Goal: Communication & Community: Answer question/provide support

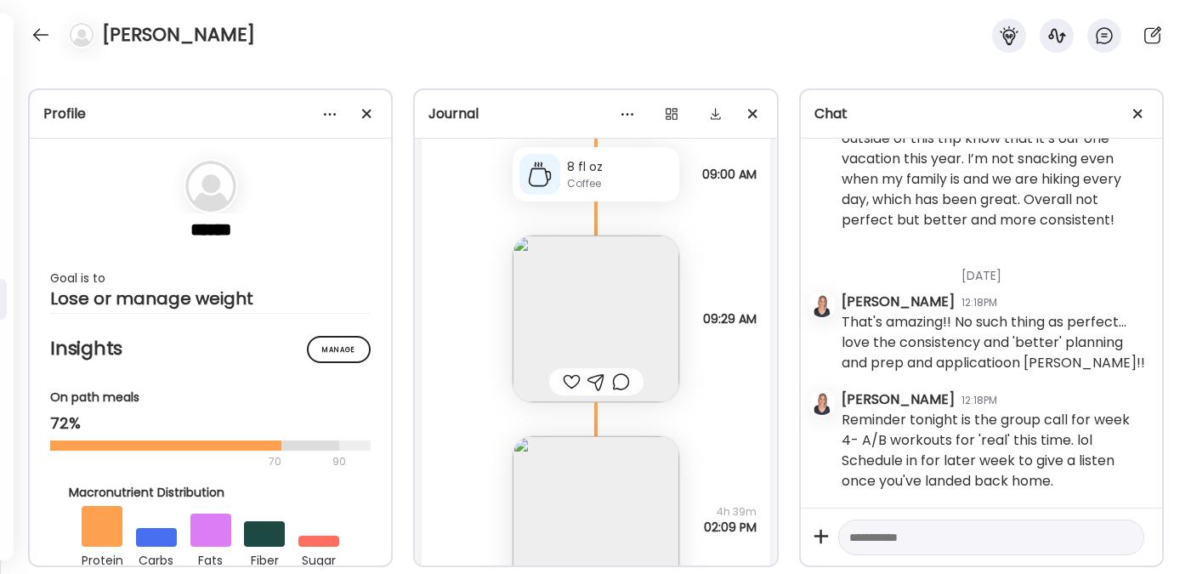
scroll to position [11594, 0]
click at [44, 37] on div at bounding box center [40, 34] width 27 height 27
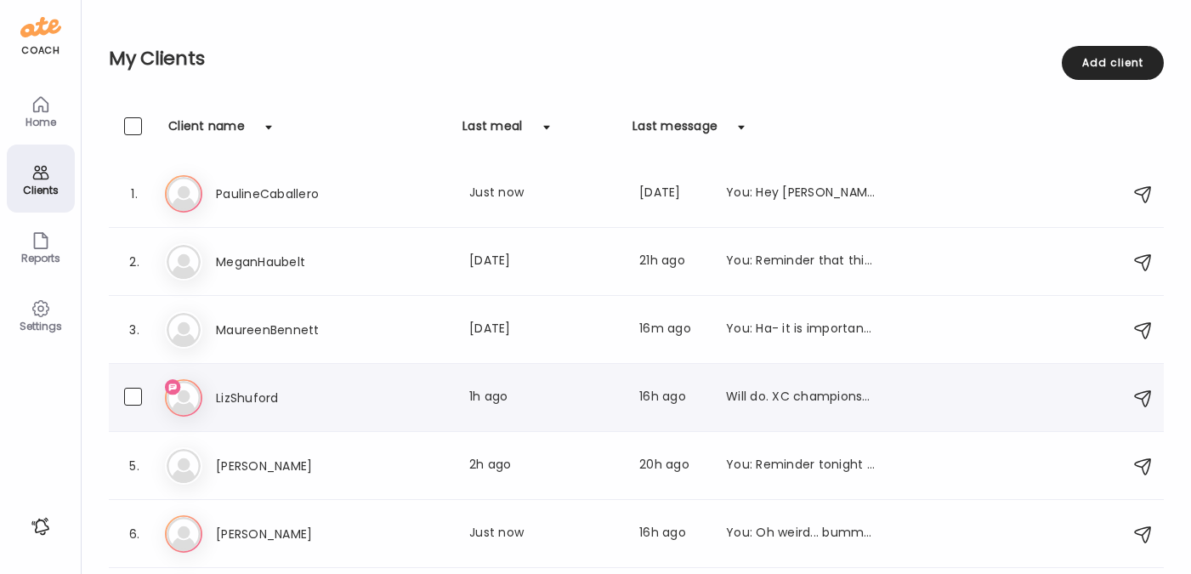
click at [247, 388] on h3 "LizShuford" at bounding box center [291, 398] width 150 height 20
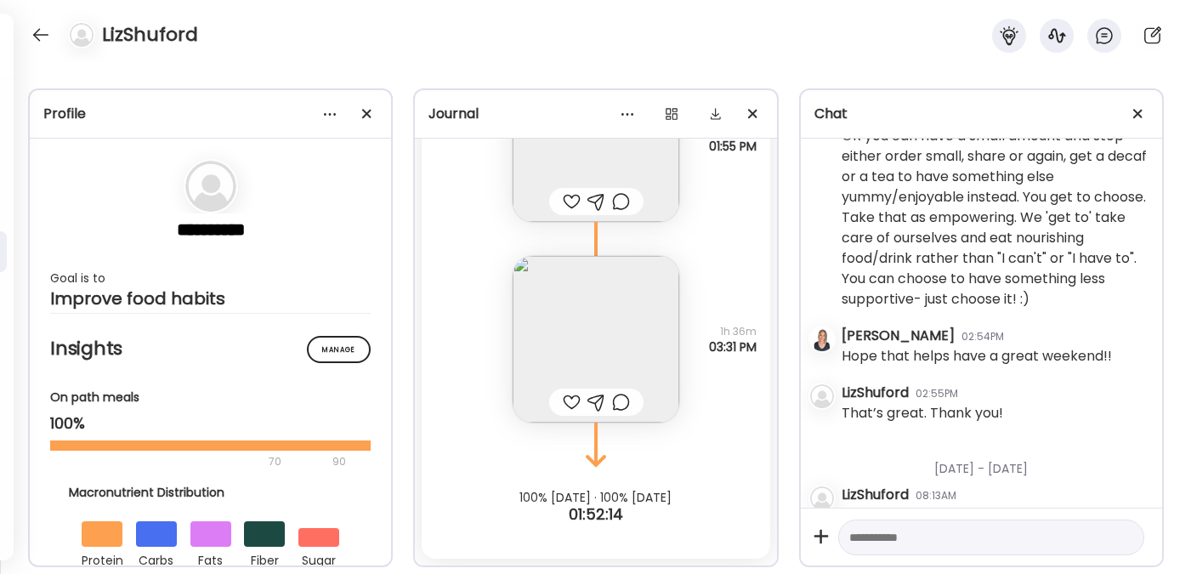
scroll to position [15037, 0]
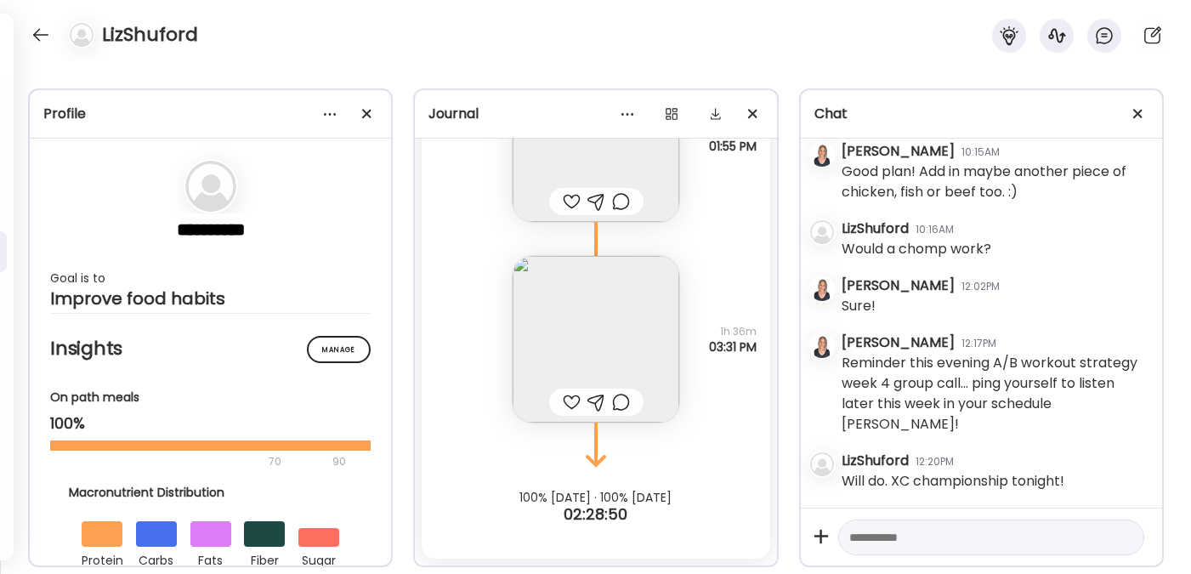
click at [909, 537] on textarea at bounding box center [975, 537] width 253 height 20
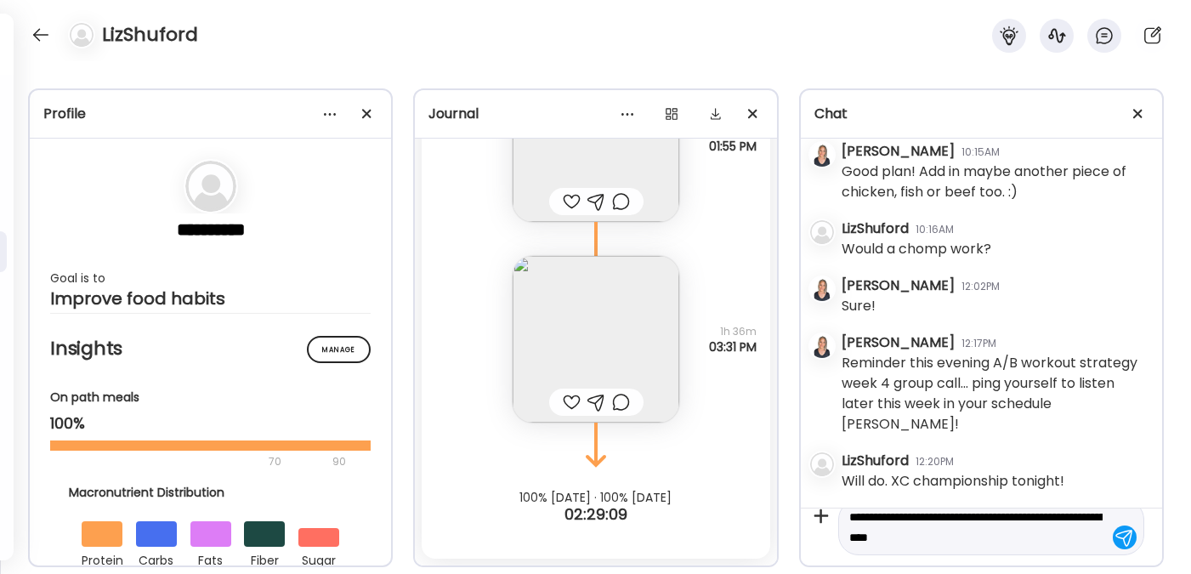
type textarea "**********"
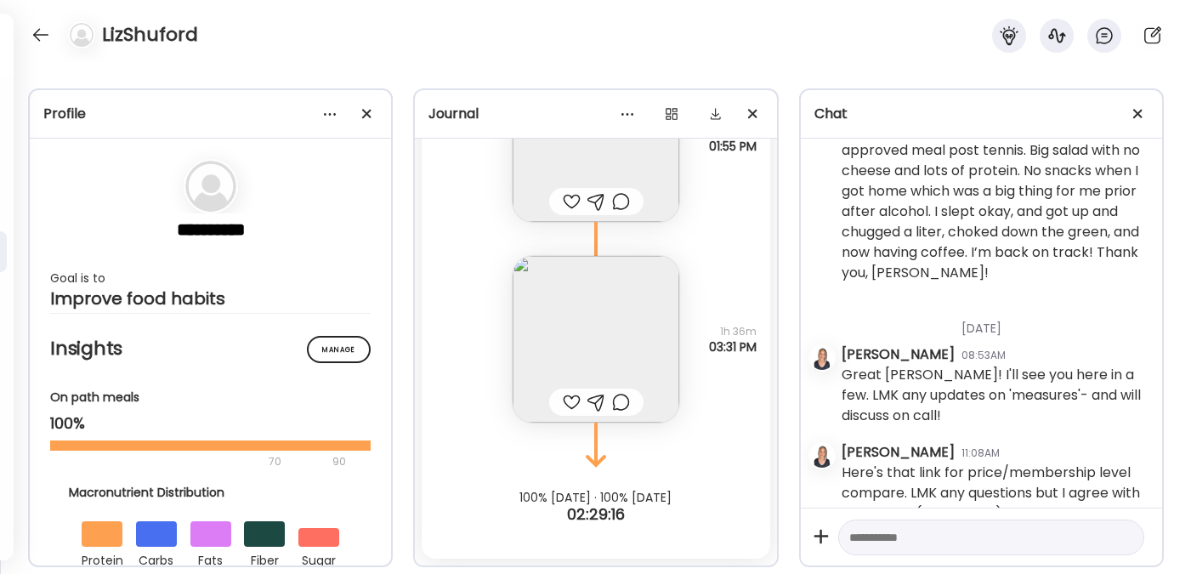
scroll to position [12569, 0]
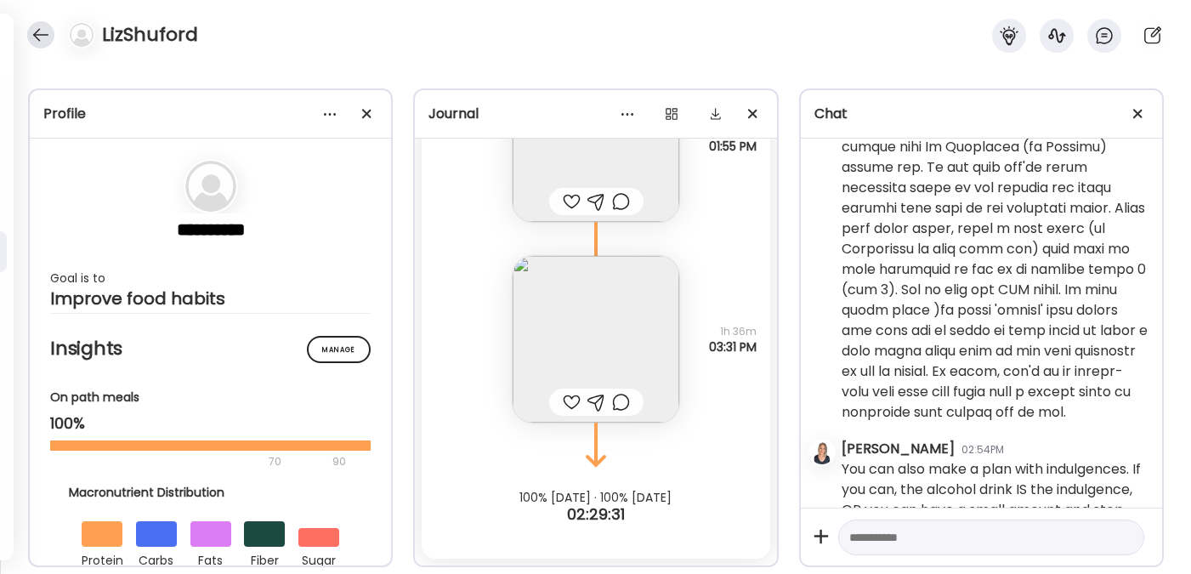
click at [48, 34] on div at bounding box center [40, 34] width 27 height 27
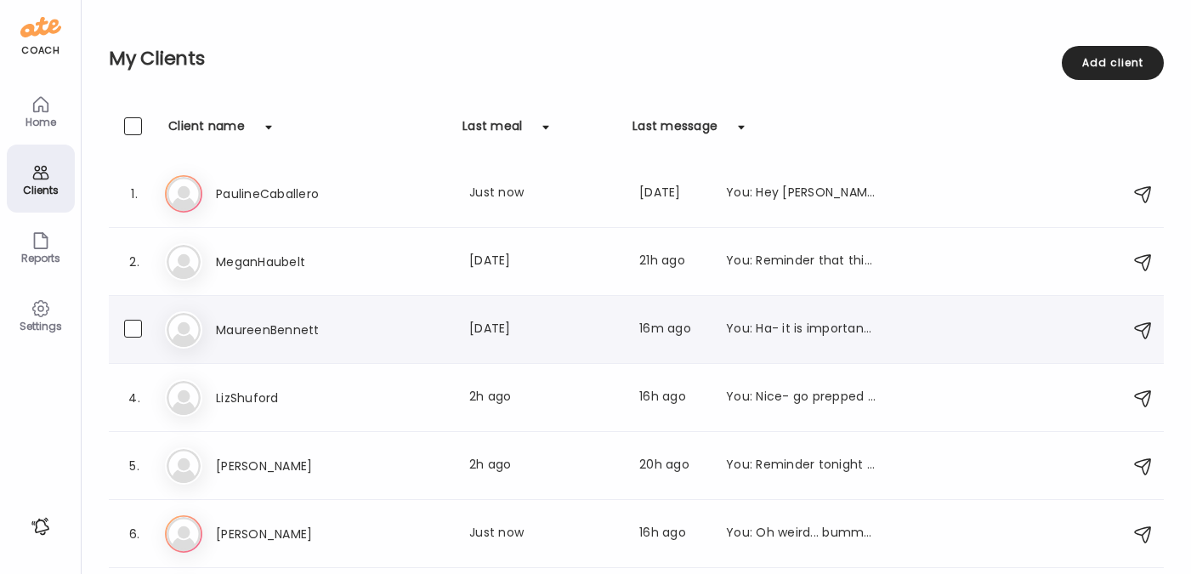
scroll to position [196, 0]
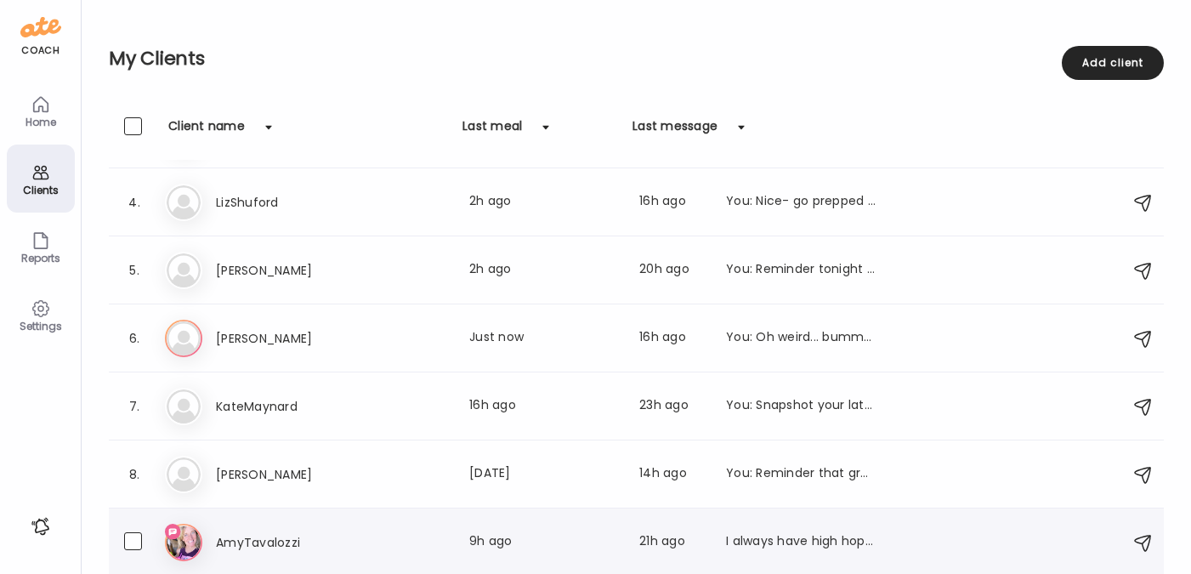
click at [239, 544] on h3 "AmyTavalozzi" at bounding box center [291, 542] width 150 height 20
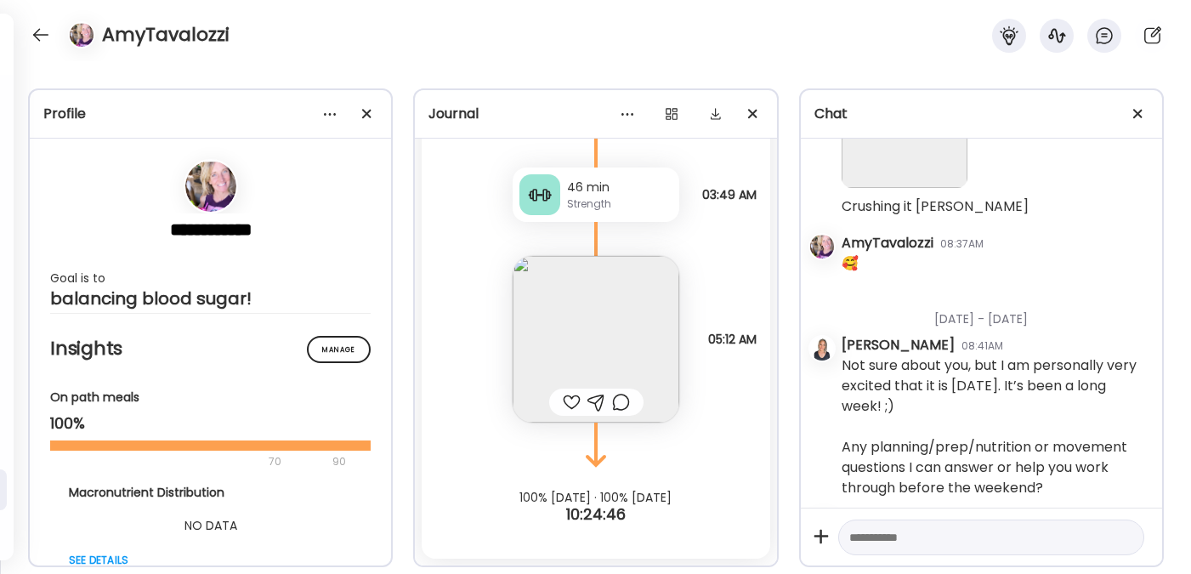
scroll to position [17488, 0]
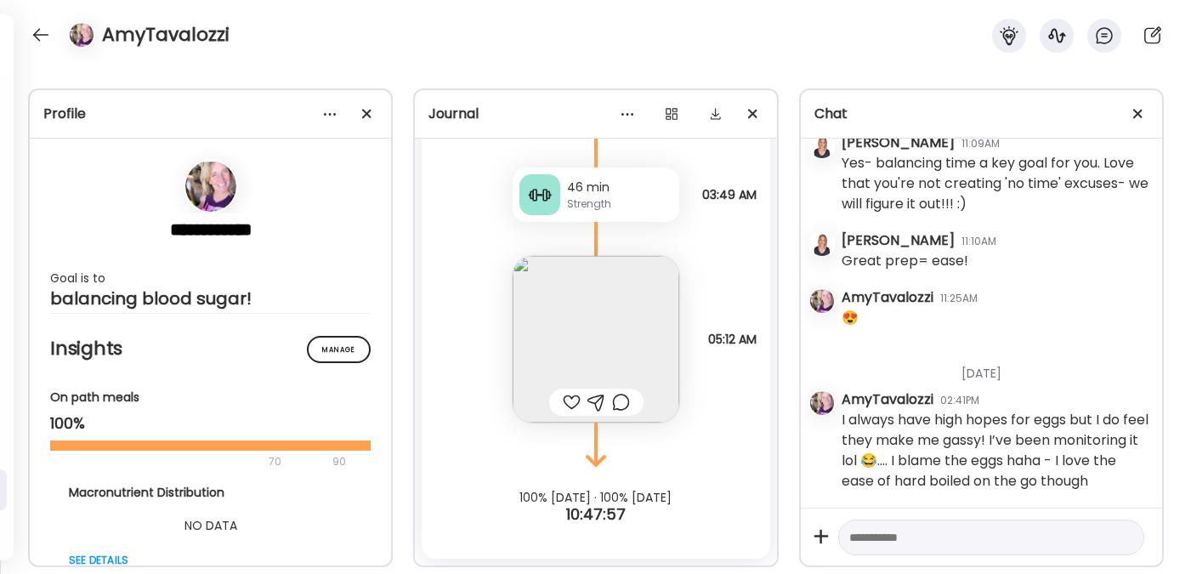
click at [887, 538] on textarea at bounding box center [975, 537] width 253 height 20
type textarea "*"
click at [962, 534] on textarea "**********" at bounding box center [975, 507] width 253 height 82
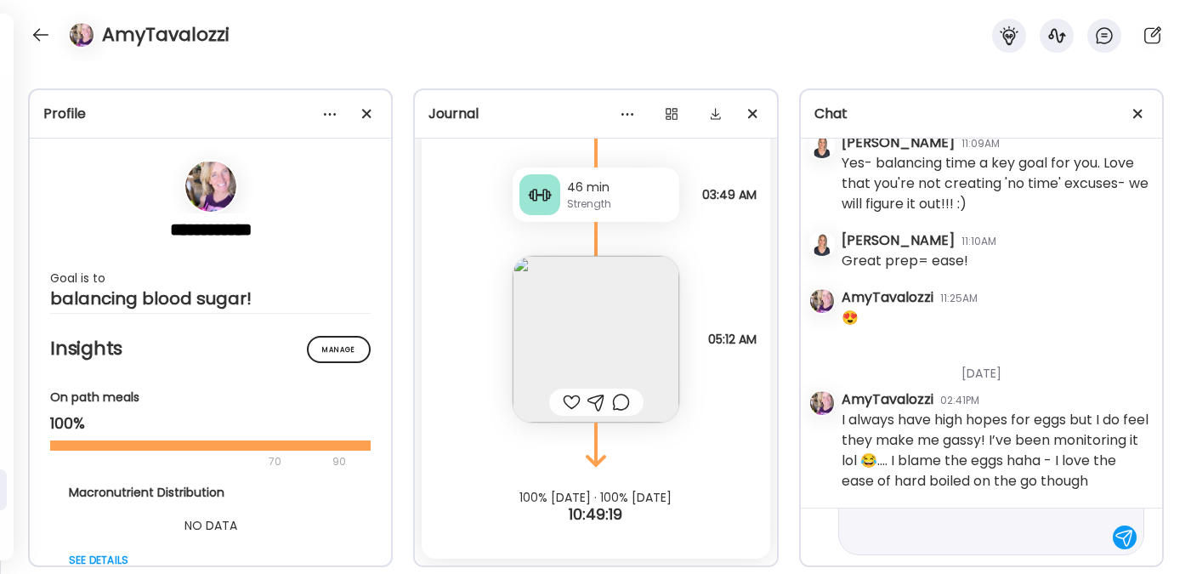
click at [1052, 532] on textarea "**********" at bounding box center [975, 496] width 253 height 102
type textarea "**********"
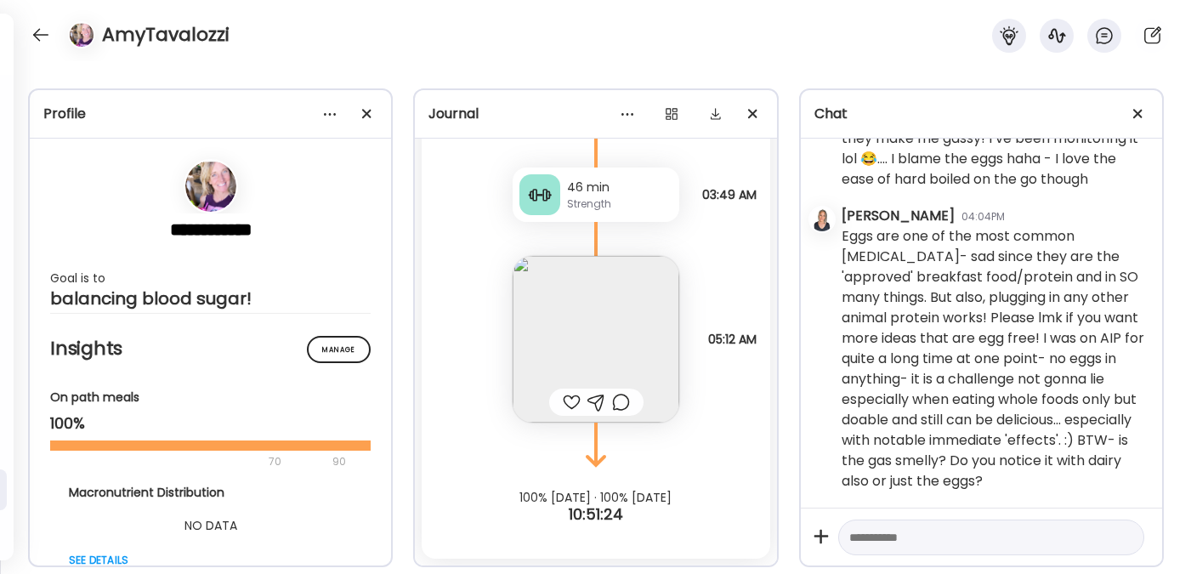
scroll to position [17810, 0]
click at [31, 38] on div at bounding box center [40, 34] width 27 height 27
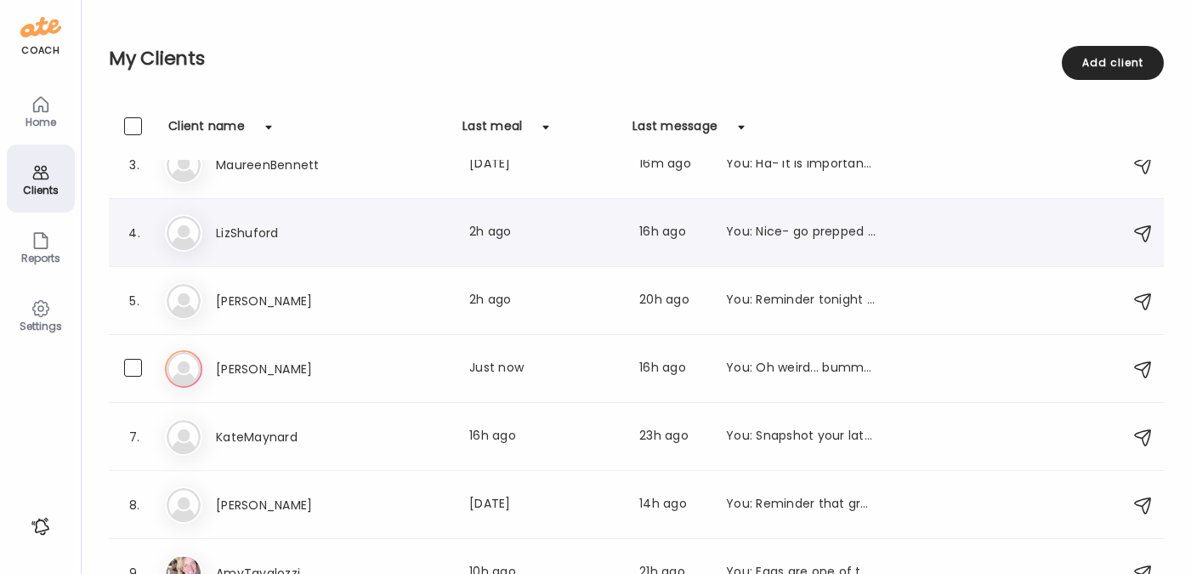
scroll to position [196, 0]
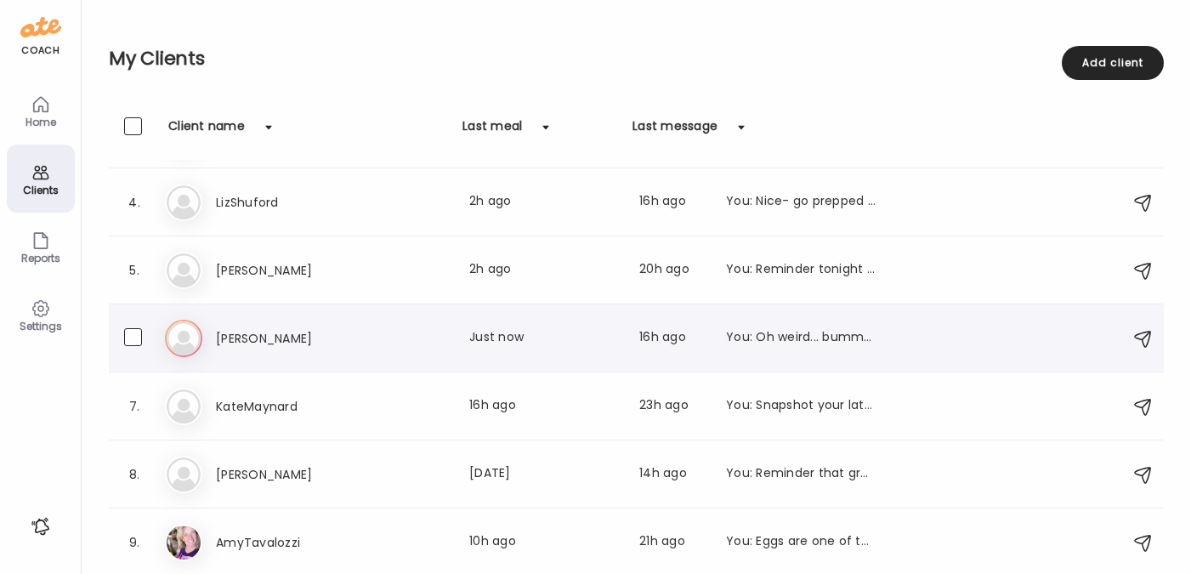
click at [275, 343] on h3 "[PERSON_NAME]" at bounding box center [291, 338] width 150 height 20
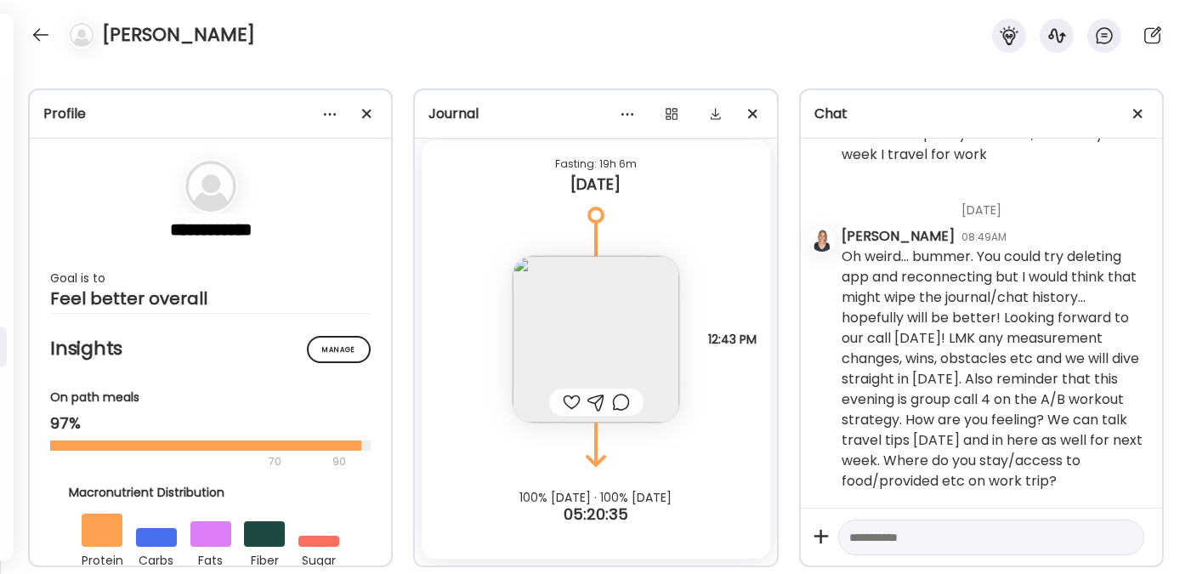
scroll to position [7756, 0]
click at [44, 32] on div at bounding box center [40, 34] width 27 height 27
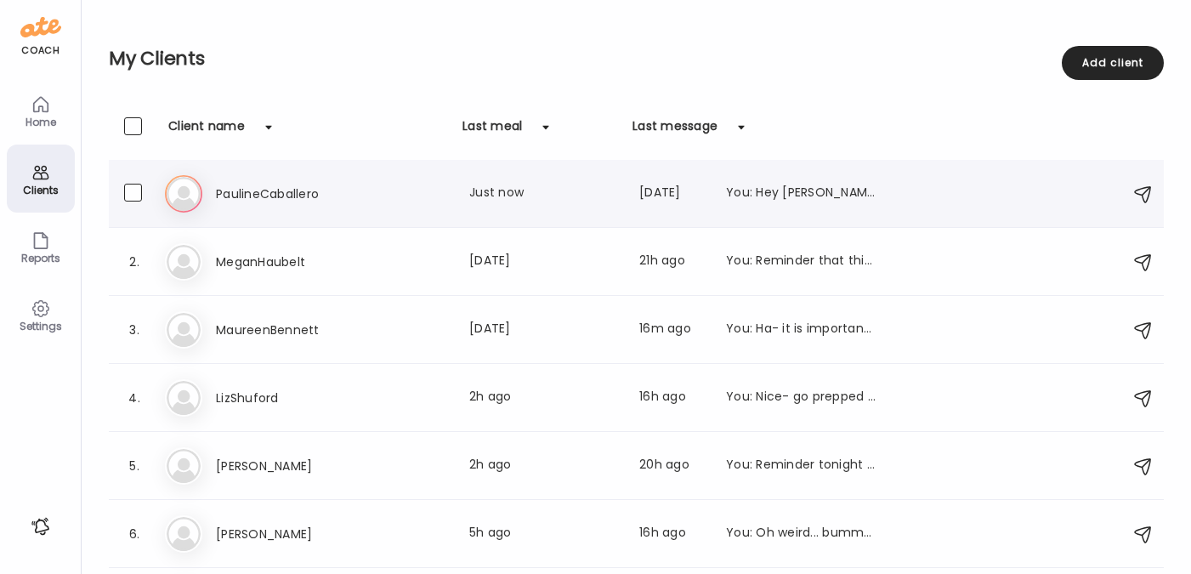
click at [252, 196] on h3 "PaulineCaballero" at bounding box center [291, 194] width 150 height 20
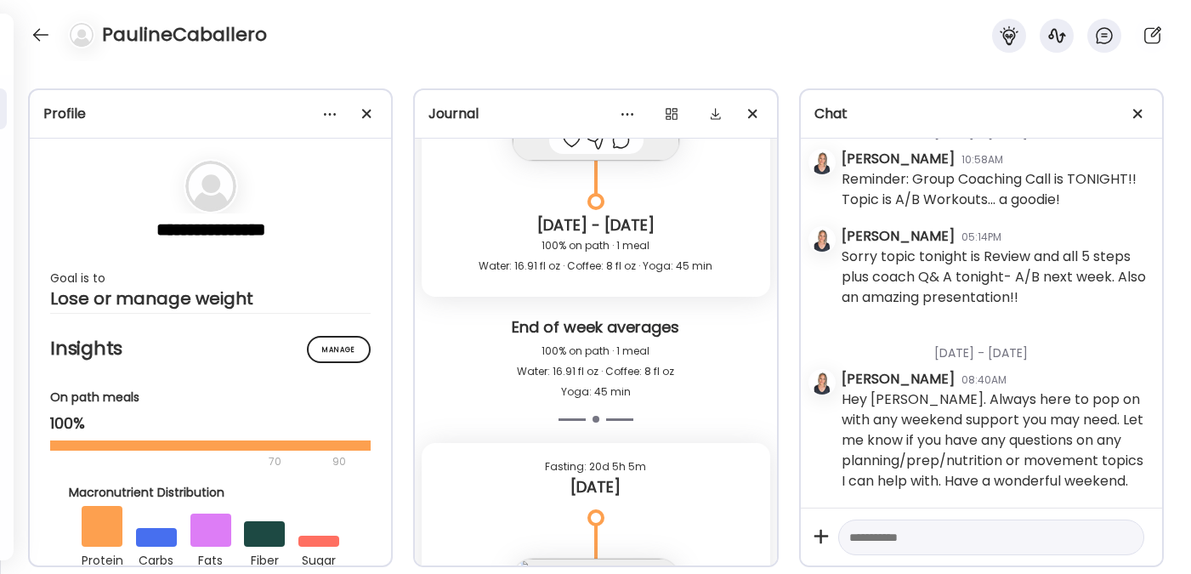
scroll to position [2032, 0]
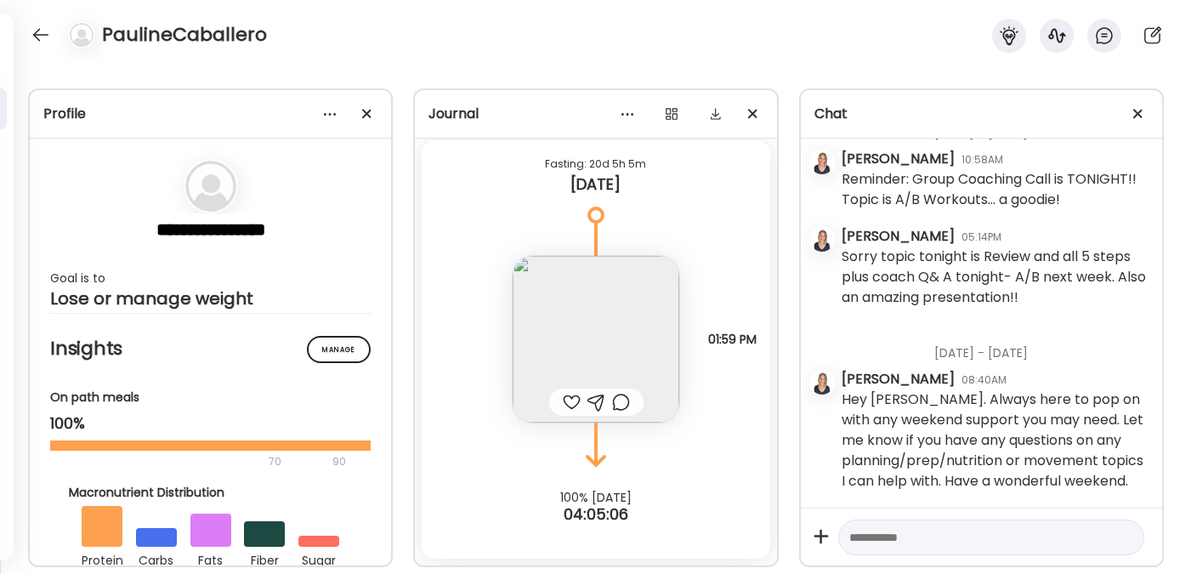
click at [599, 337] on img at bounding box center [596, 339] width 167 height 167
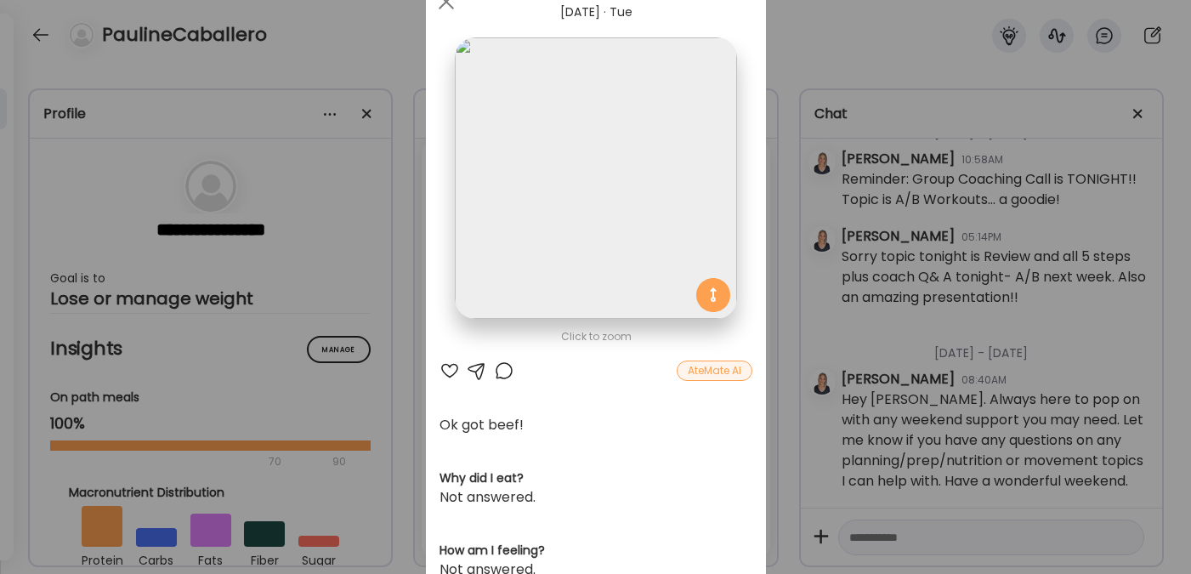
click at [474, 366] on div at bounding box center [477, 370] width 20 height 20
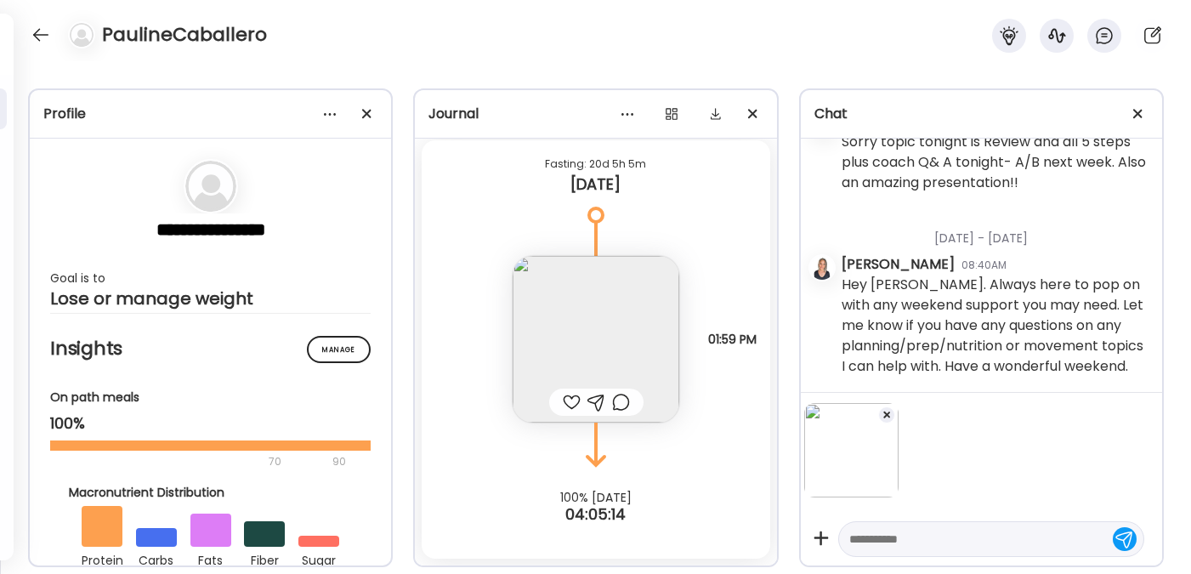
click at [938, 549] on div at bounding box center [991, 539] width 306 height 36
click at [933, 541] on textarea at bounding box center [975, 539] width 253 height 20
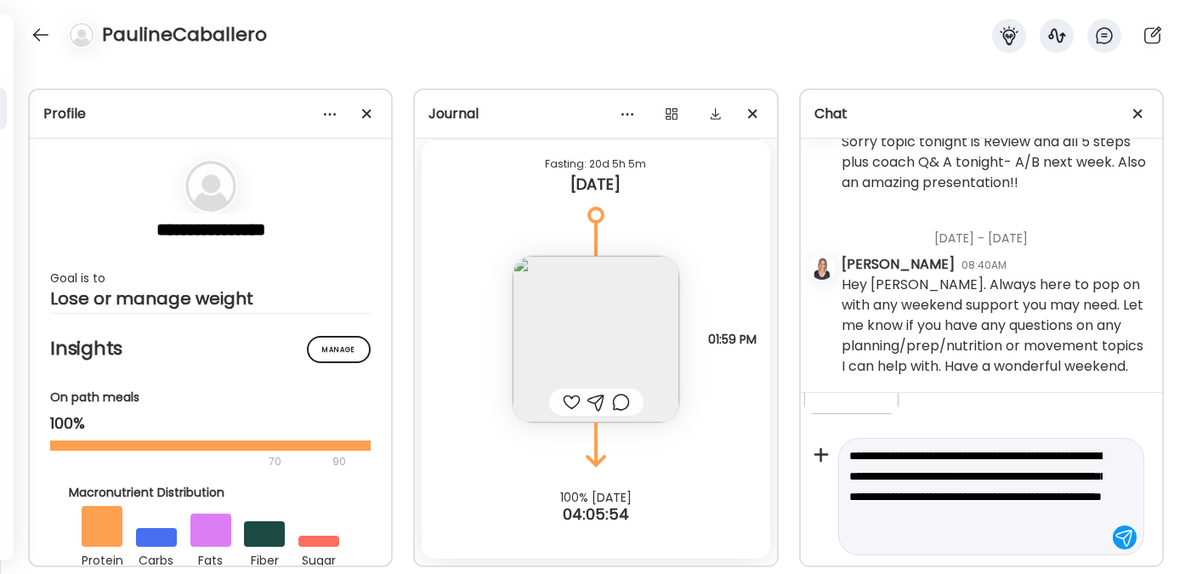
scroll to position [104, 0]
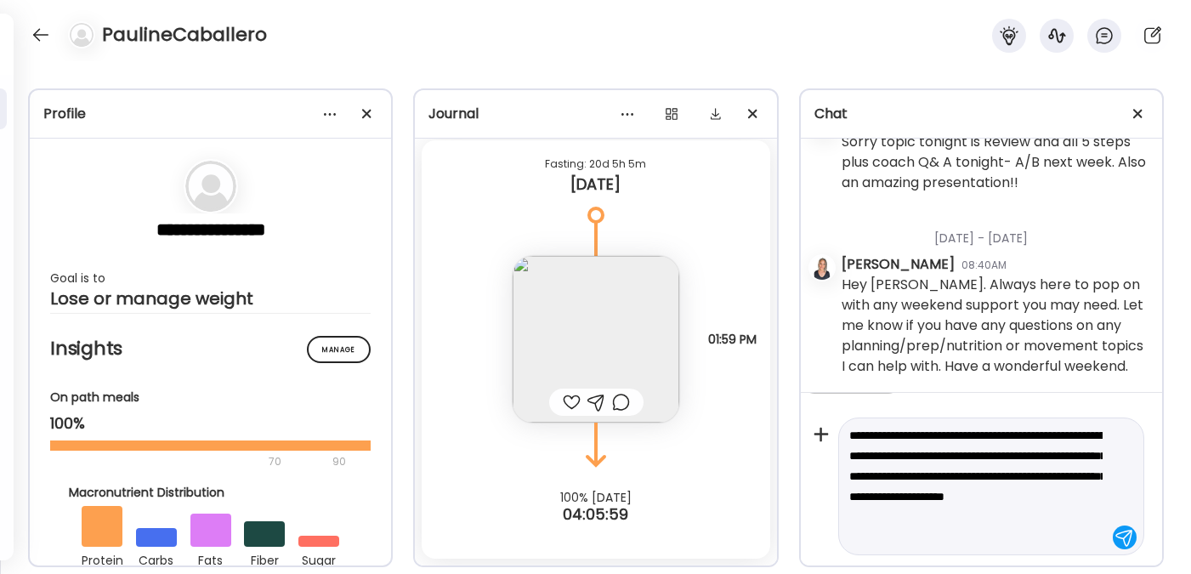
type textarea "**********"
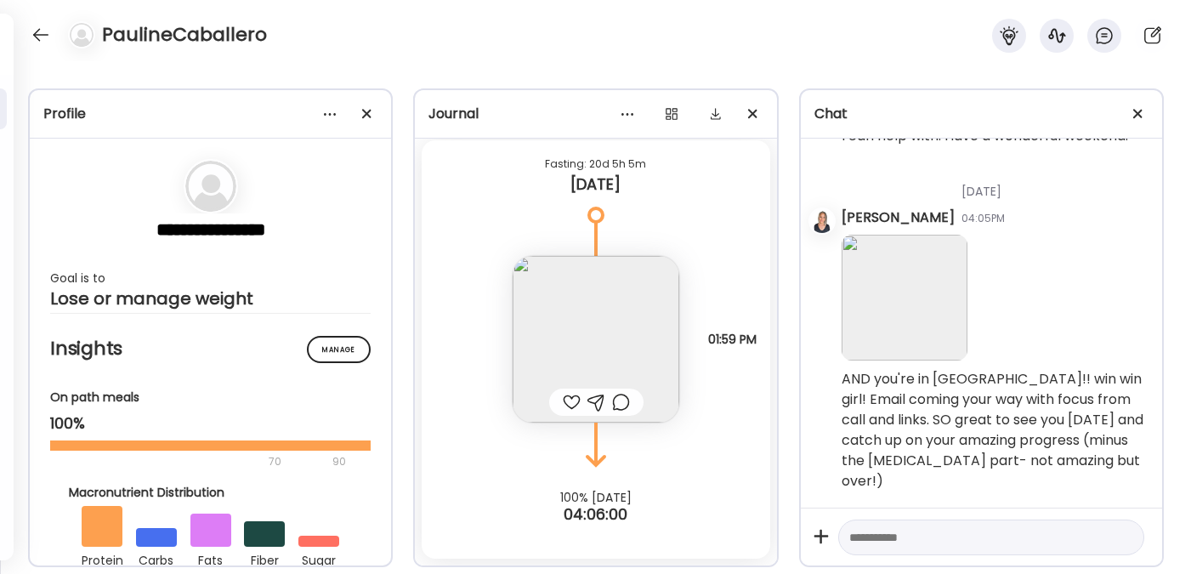
scroll to position [3063, 0]
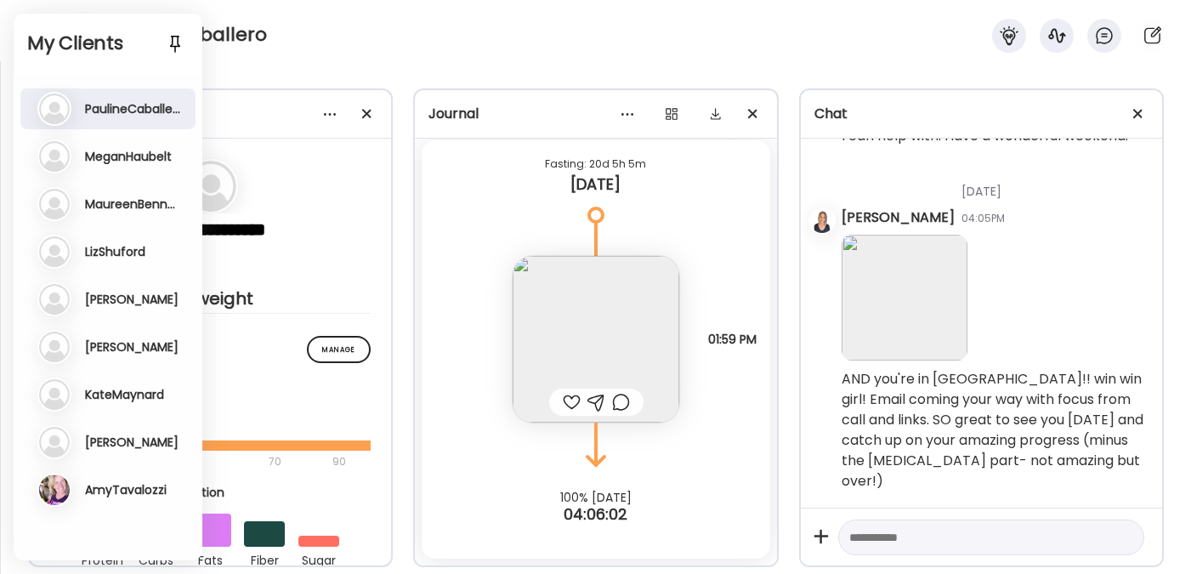
click at [135, 159] on h3 "MeganHaubelt" at bounding box center [128, 156] width 87 height 15
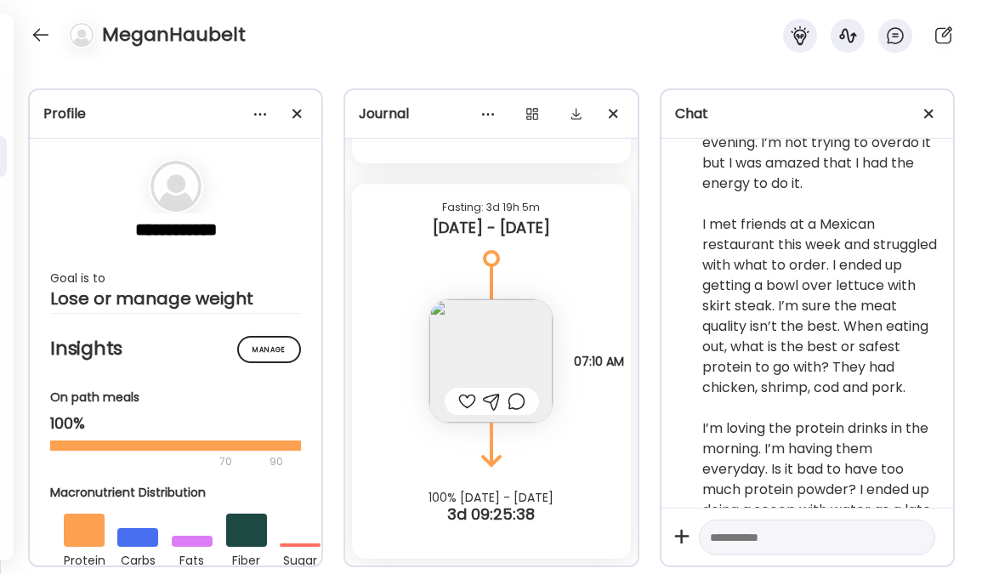
scroll to position [14640, 0]
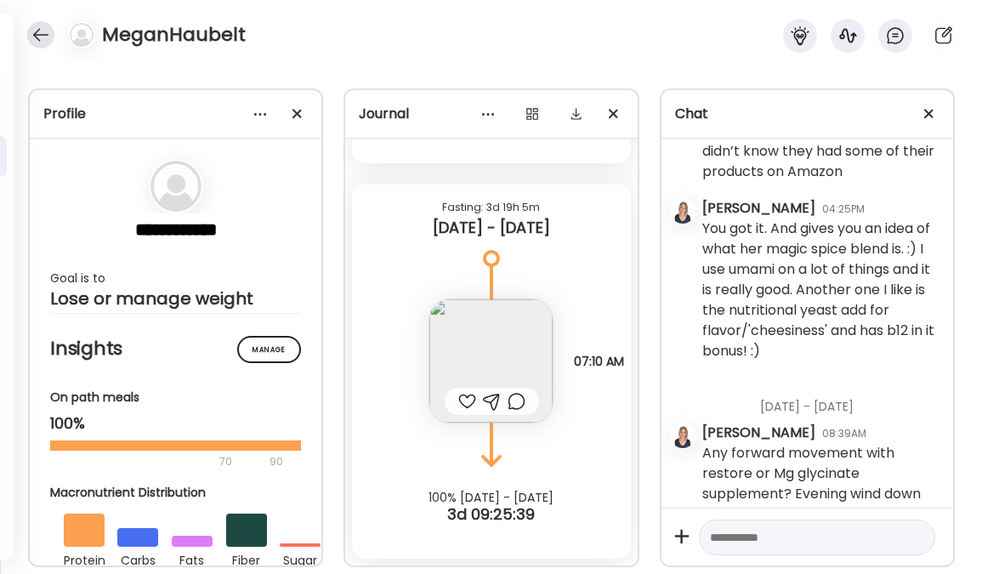
click at [44, 31] on div at bounding box center [40, 34] width 27 height 27
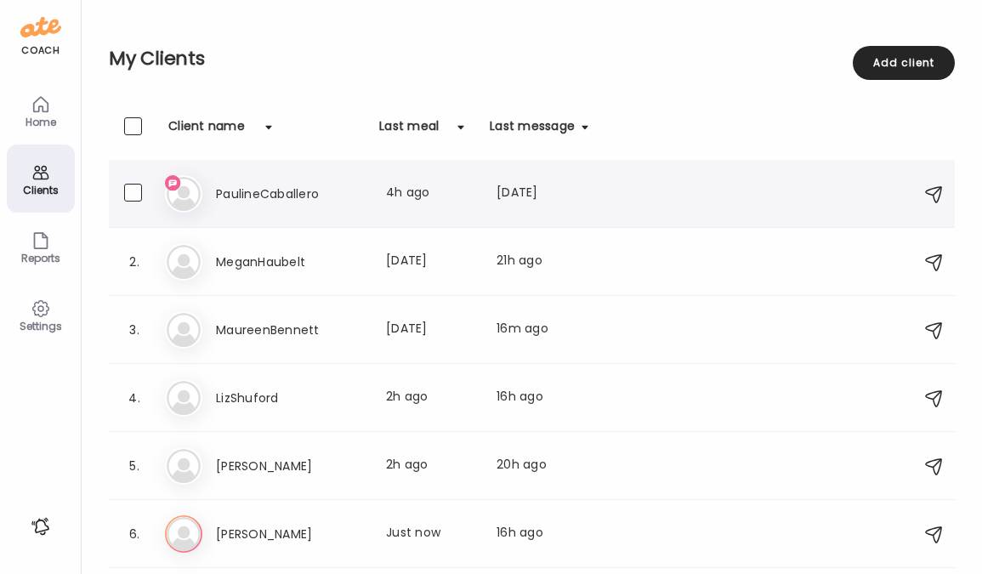
click at [266, 195] on h3 "PaulineCaballero" at bounding box center [291, 194] width 150 height 20
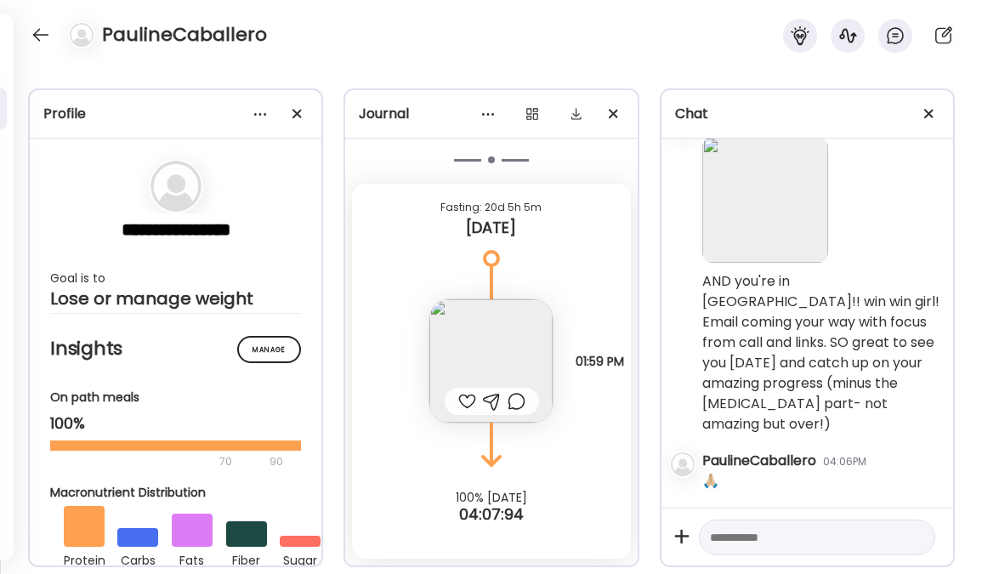
scroll to position [3683, 0]
click at [40, 36] on div at bounding box center [40, 34] width 27 height 27
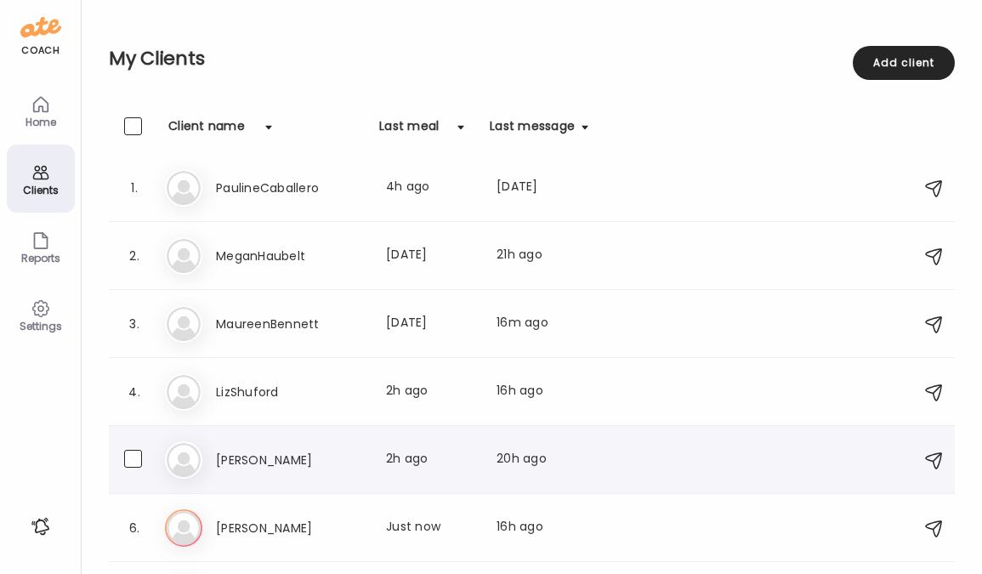
scroll to position [0, 0]
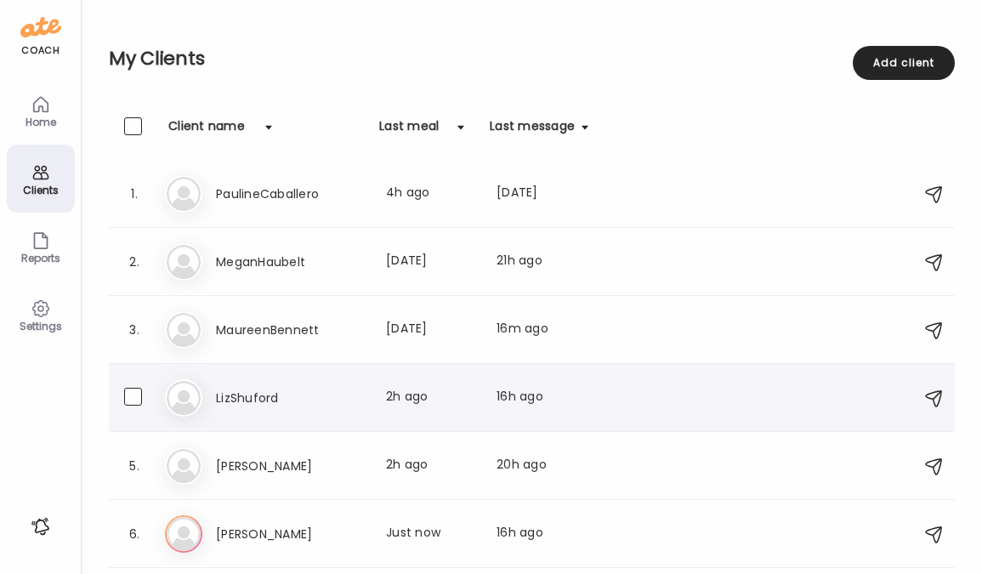
click at [241, 397] on h3 "LizShuford" at bounding box center [291, 398] width 150 height 20
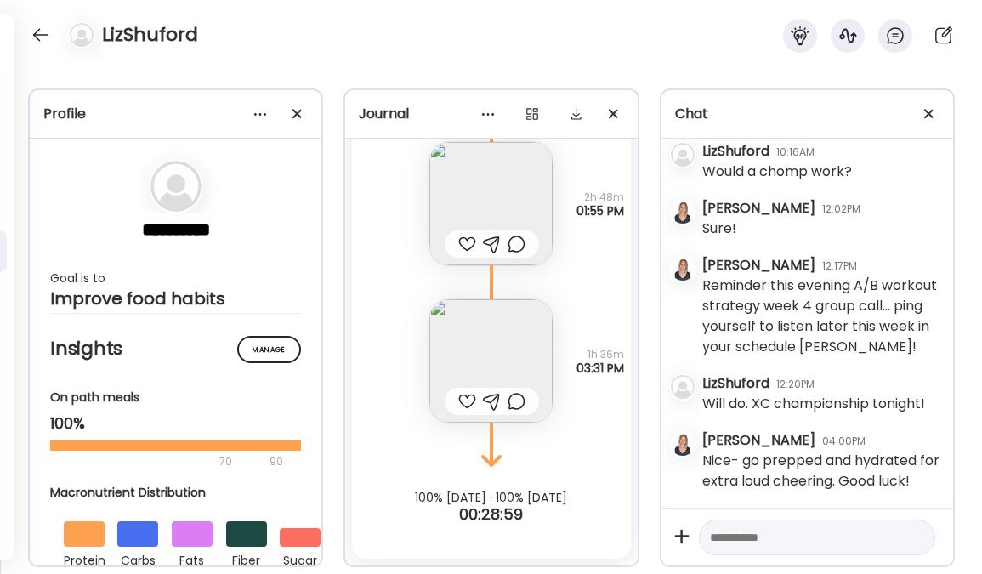
scroll to position [18147, 0]
click at [753, 543] on textarea at bounding box center [802, 537] width 184 height 20
click at [778, 540] on textarea "**********" at bounding box center [802, 507] width 184 height 82
paste textarea "**********"
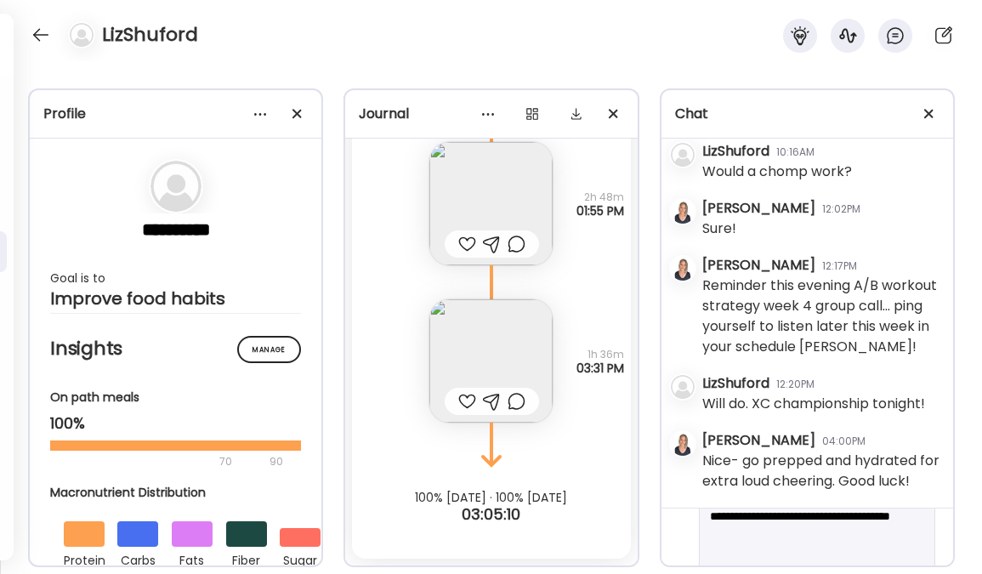
scroll to position [78, 0]
click at [736, 540] on textarea "**********" at bounding box center [802, 529] width 184 height 163
type textarea "**********"
click at [904, 536] on div at bounding box center [916, 537] width 24 height 24
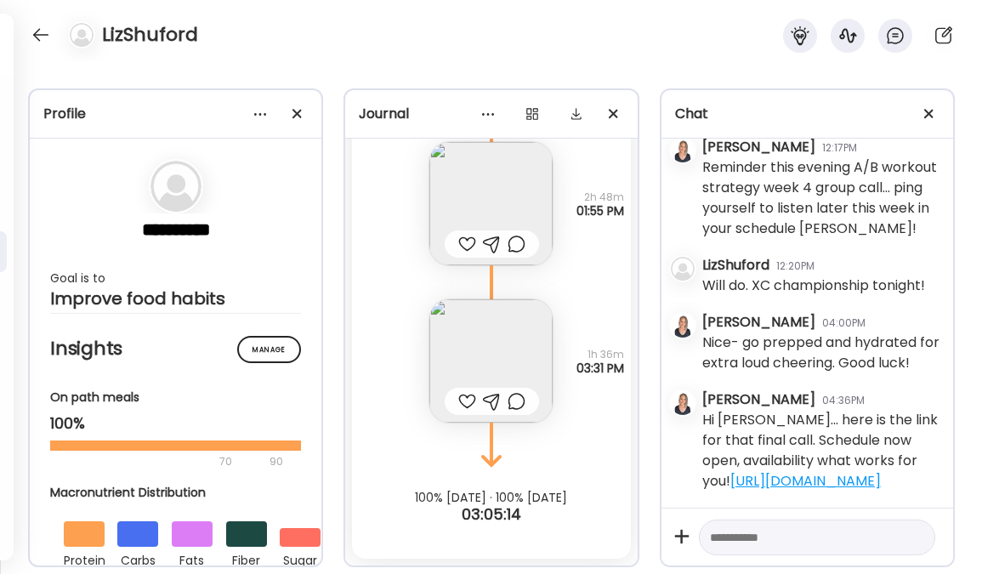
scroll to position [18307, 0]
